Goal: Find specific page/section: Find specific page/section

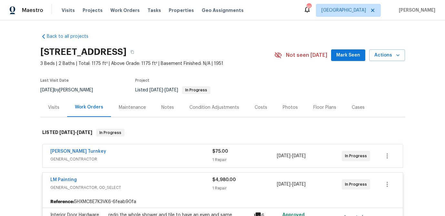
scroll to position [80, 0]
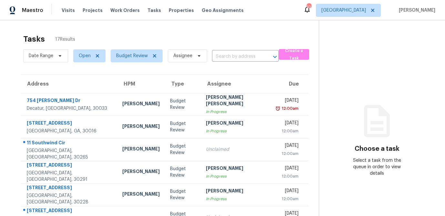
scroll to position [120, 0]
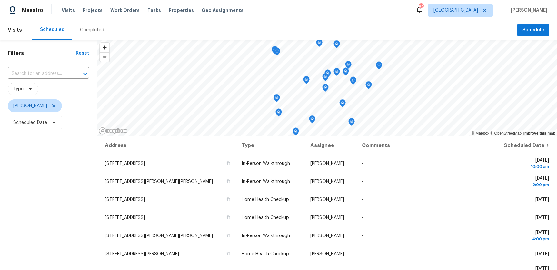
scroll to position [66, 0]
